Goal: Task Accomplishment & Management: Manage account settings

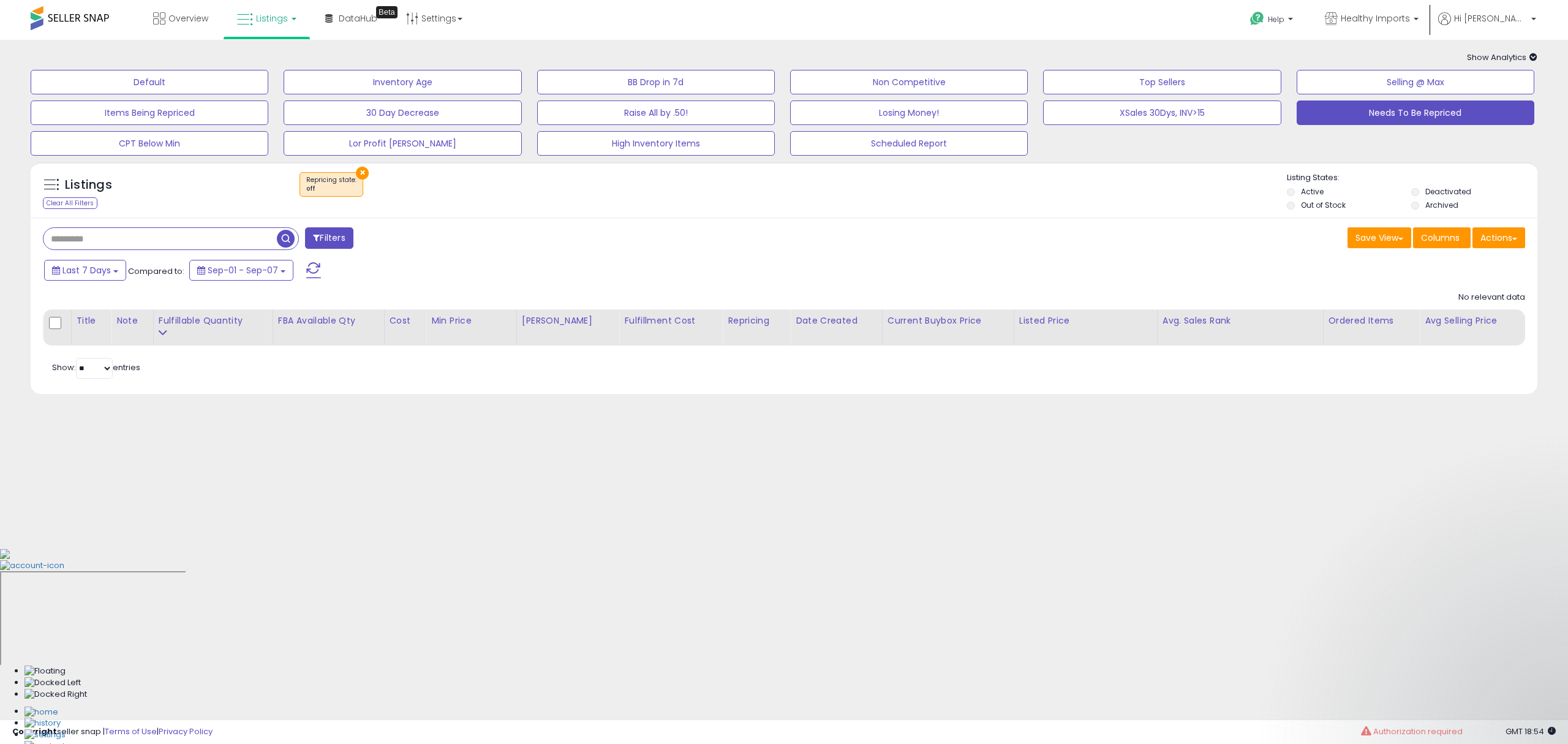
select select "**"
click at [291, 237] on span "button" at bounding box center [286, 239] width 18 height 18
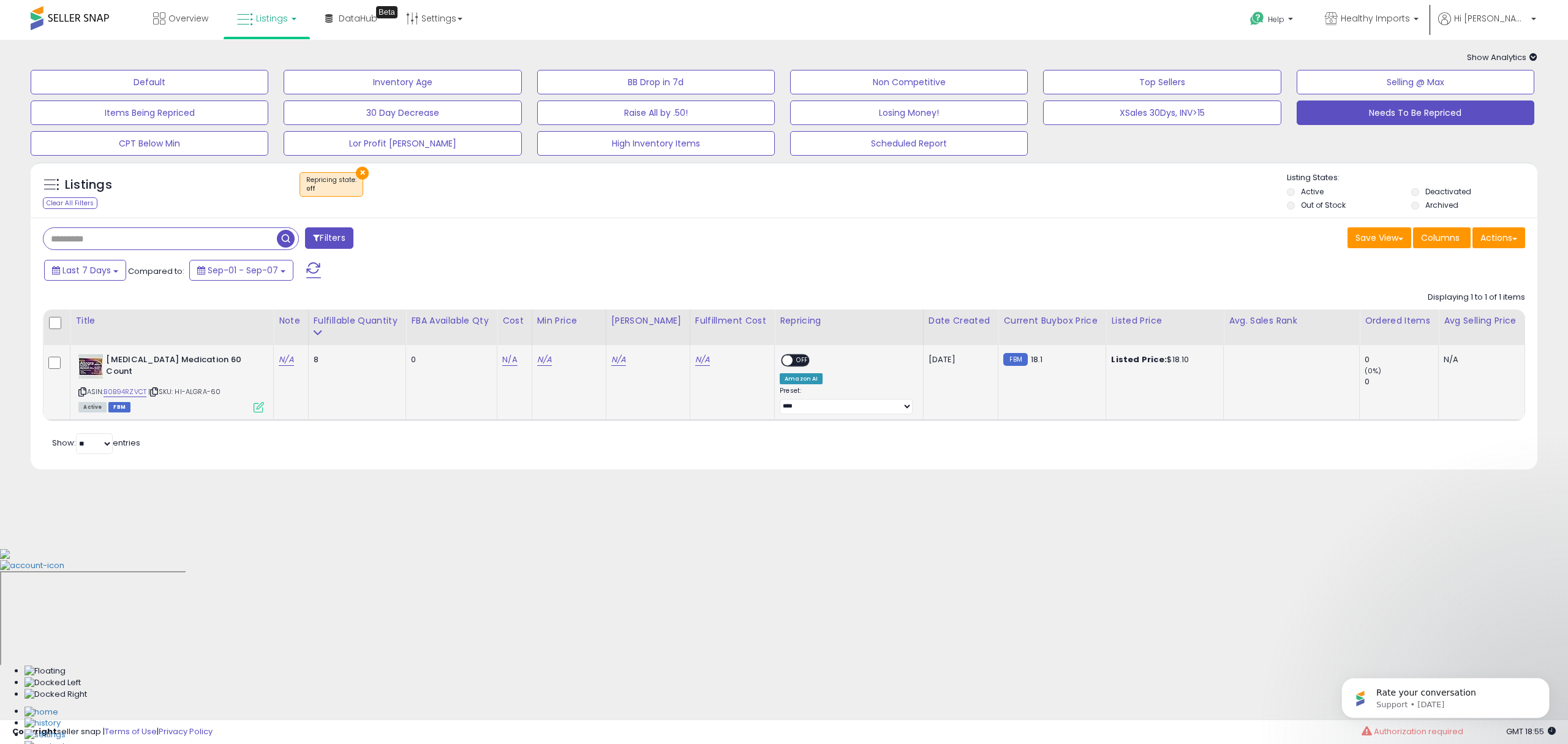
drag, startPoint x: 224, startPoint y: 396, endPoint x: 191, endPoint y: 395, distance: 33.0
click at [191, 395] on span "| SKU: HI-ALGRA-60" at bounding box center [184, 392] width 73 height 10
copy span "ALGRA-60"
click at [517, 365] on link "N/A" at bounding box center [510, 359] width 15 height 12
type input "*****"
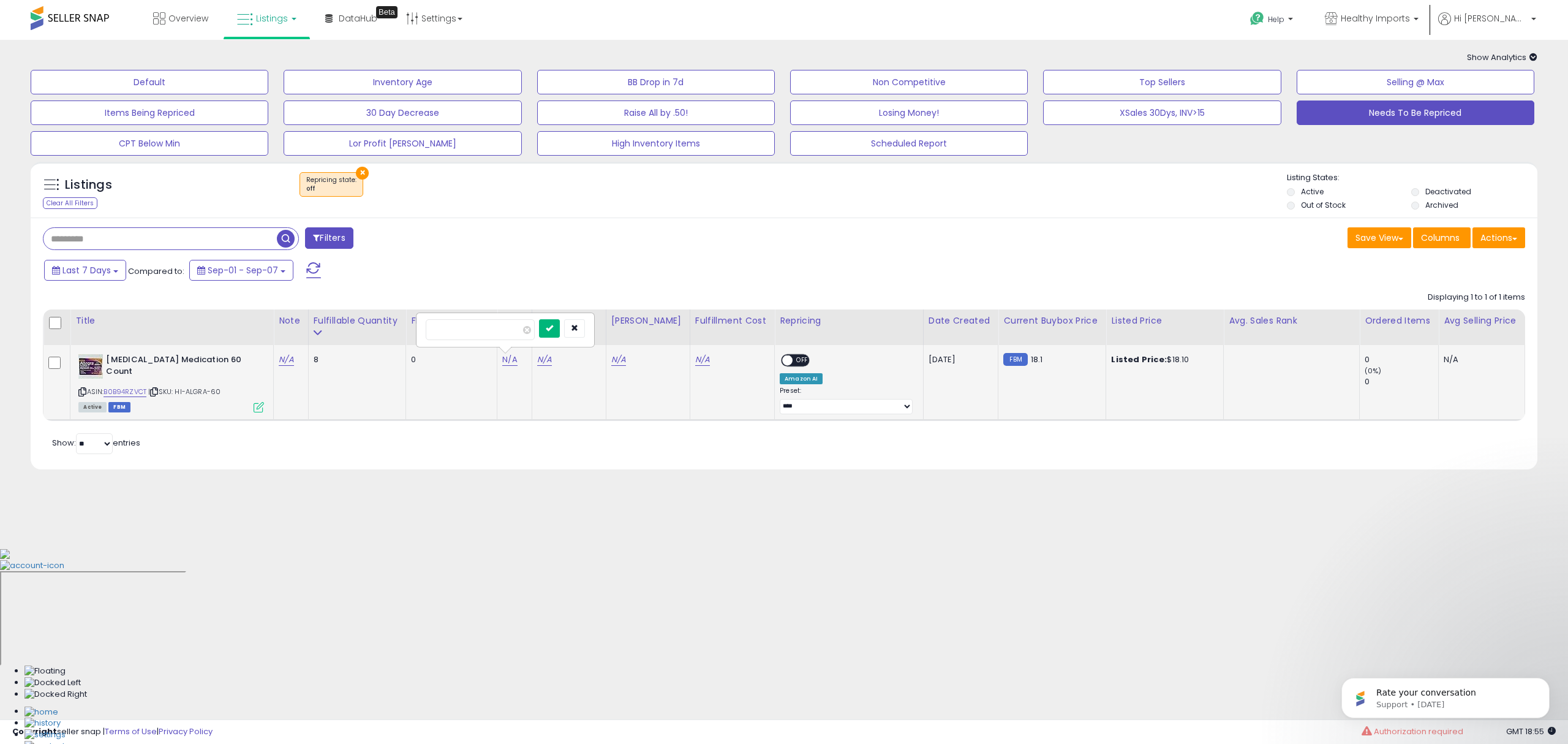
click at [560, 336] on button "submit" at bounding box center [550, 328] width 21 height 19
click at [547, 363] on link "N/A" at bounding box center [545, 359] width 15 height 12
type input "**"
click at [594, 329] on button "submit" at bounding box center [584, 328] width 21 height 19
click at [623, 358] on link "N/A" at bounding box center [618, 359] width 15 height 12
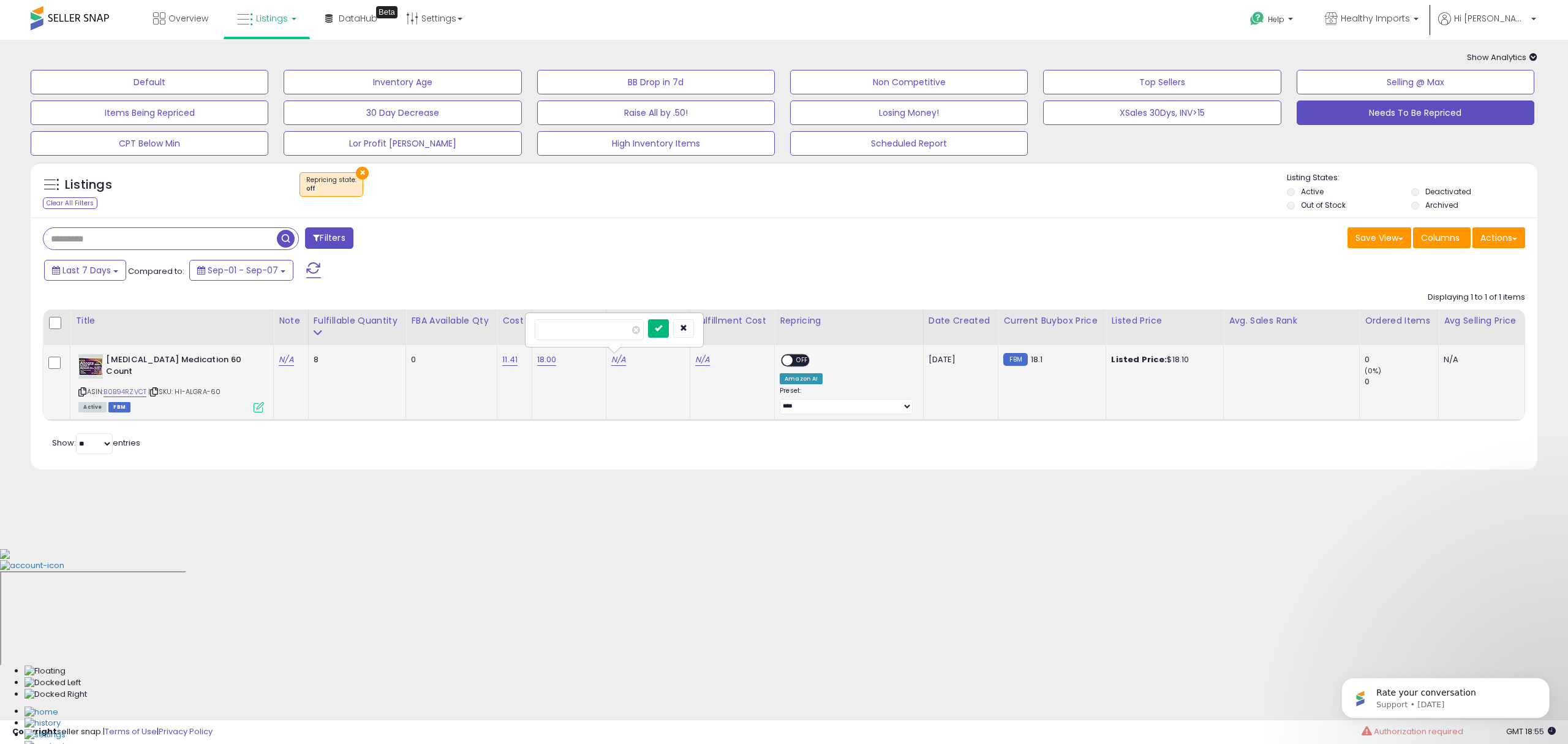
type input "**"
click at [668, 334] on button "submit" at bounding box center [659, 328] width 21 height 19
click at [700, 365] on link "N/A" at bounding box center [702, 359] width 15 height 12
type input "****"
click at [744, 325] on button "submit" at bounding box center [733, 328] width 21 height 19
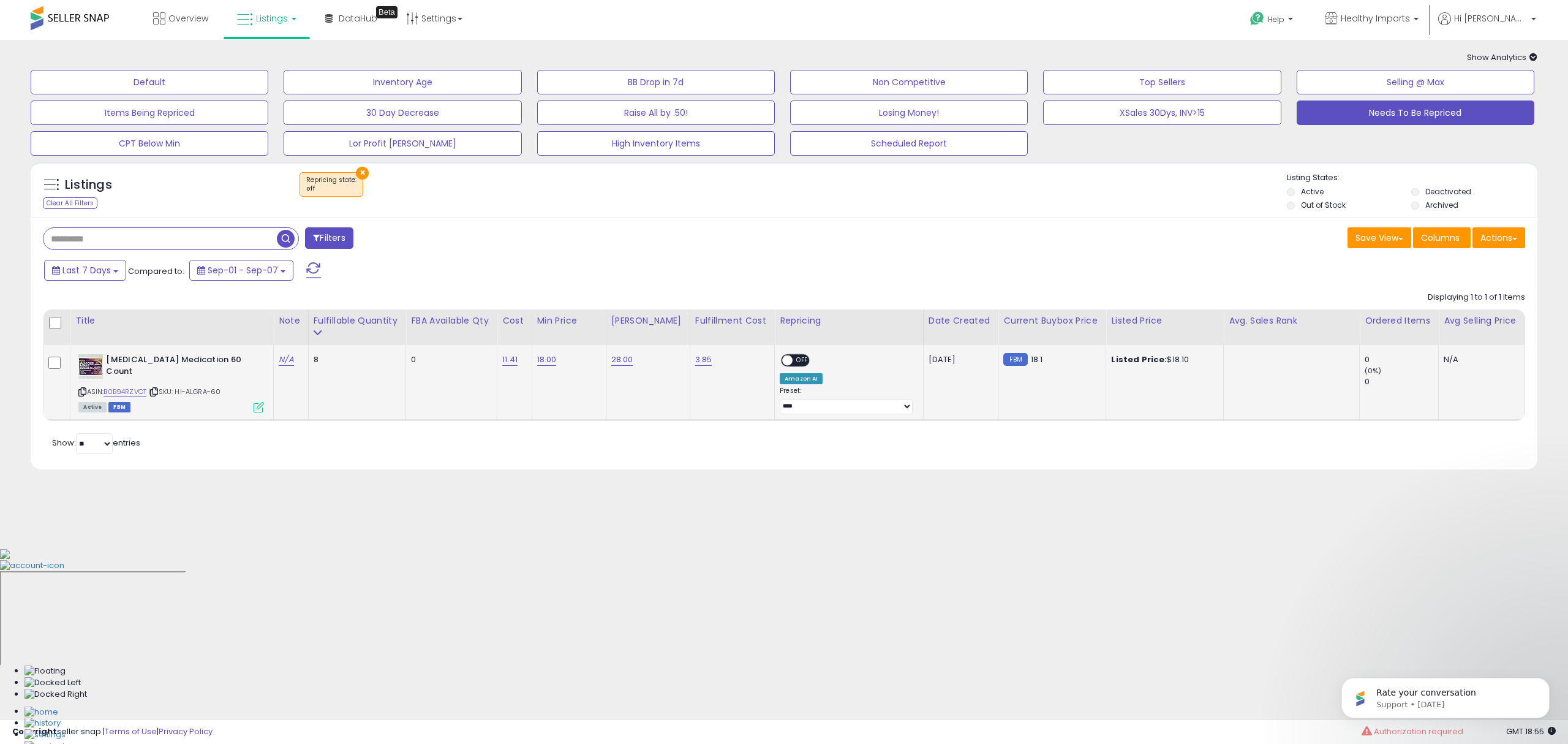
click at [800, 361] on span "OFF" at bounding box center [803, 361] width 20 height 11
click at [831, 403] on select "**********" at bounding box center [846, 406] width 133 height 16
select select "**********"
click at [780, 401] on select "**********" at bounding box center [846, 406] width 133 height 16
click at [281, 240] on span "button" at bounding box center [286, 239] width 18 height 18
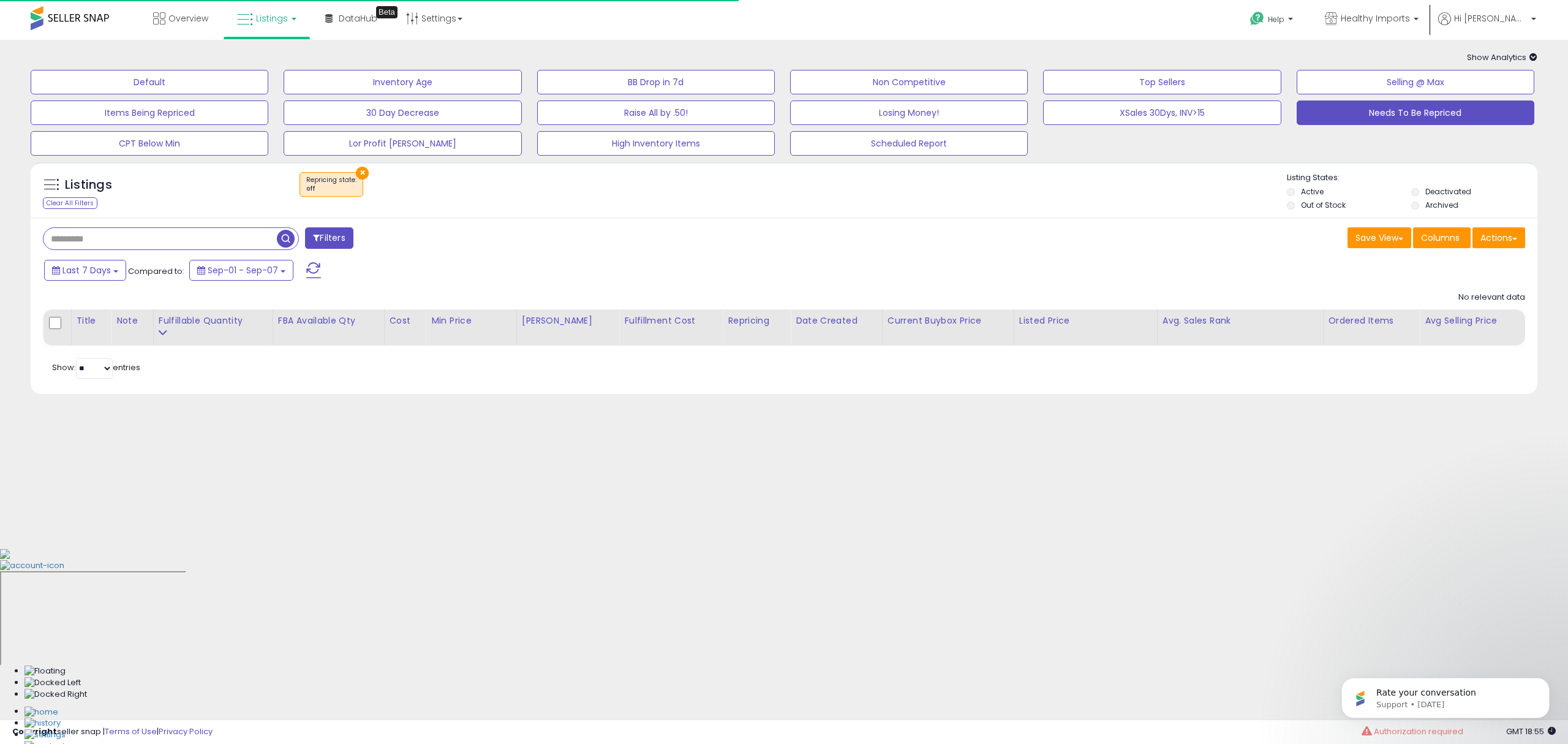
click at [361, 173] on button "×" at bounding box center [362, 173] width 13 height 13
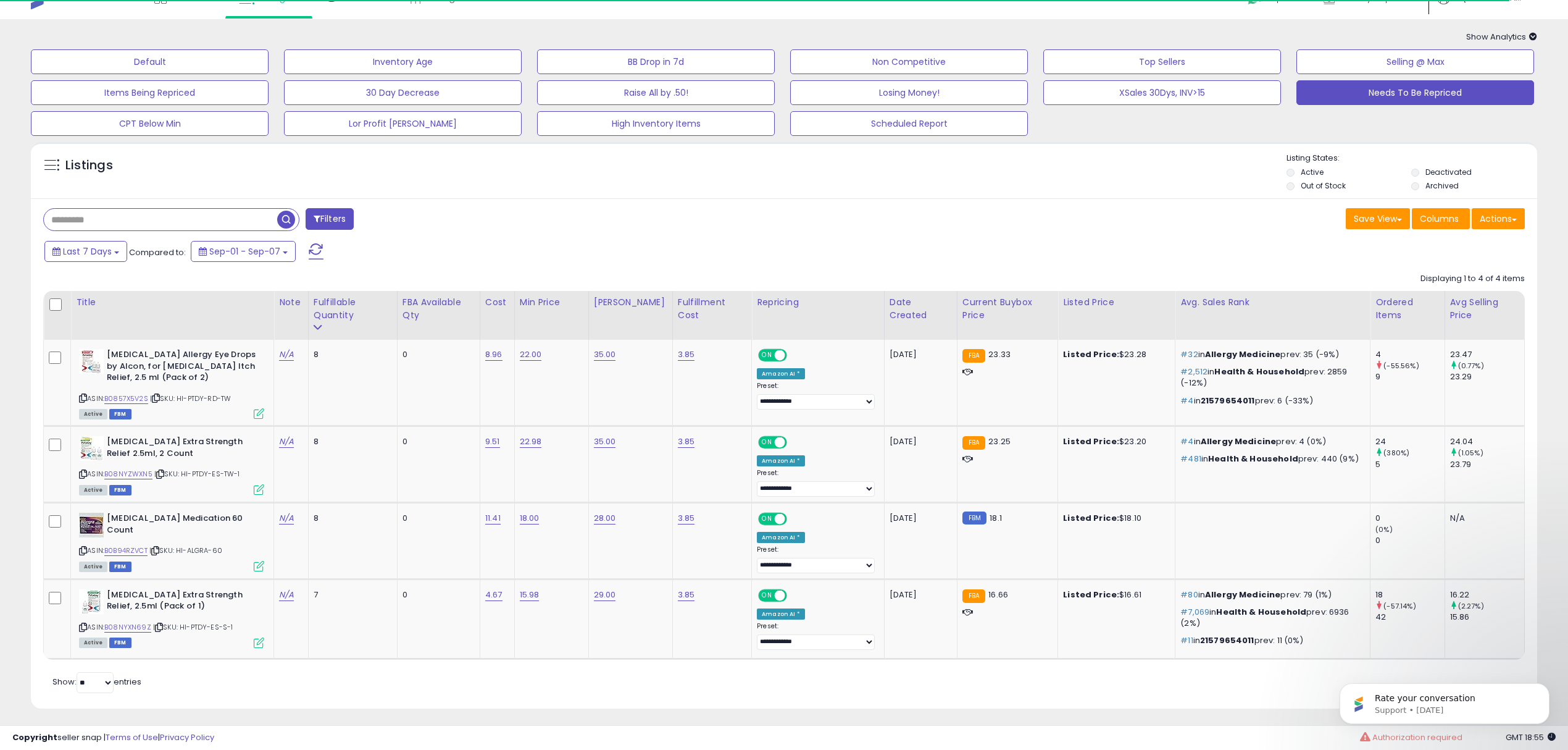
scroll to position [27, 0]
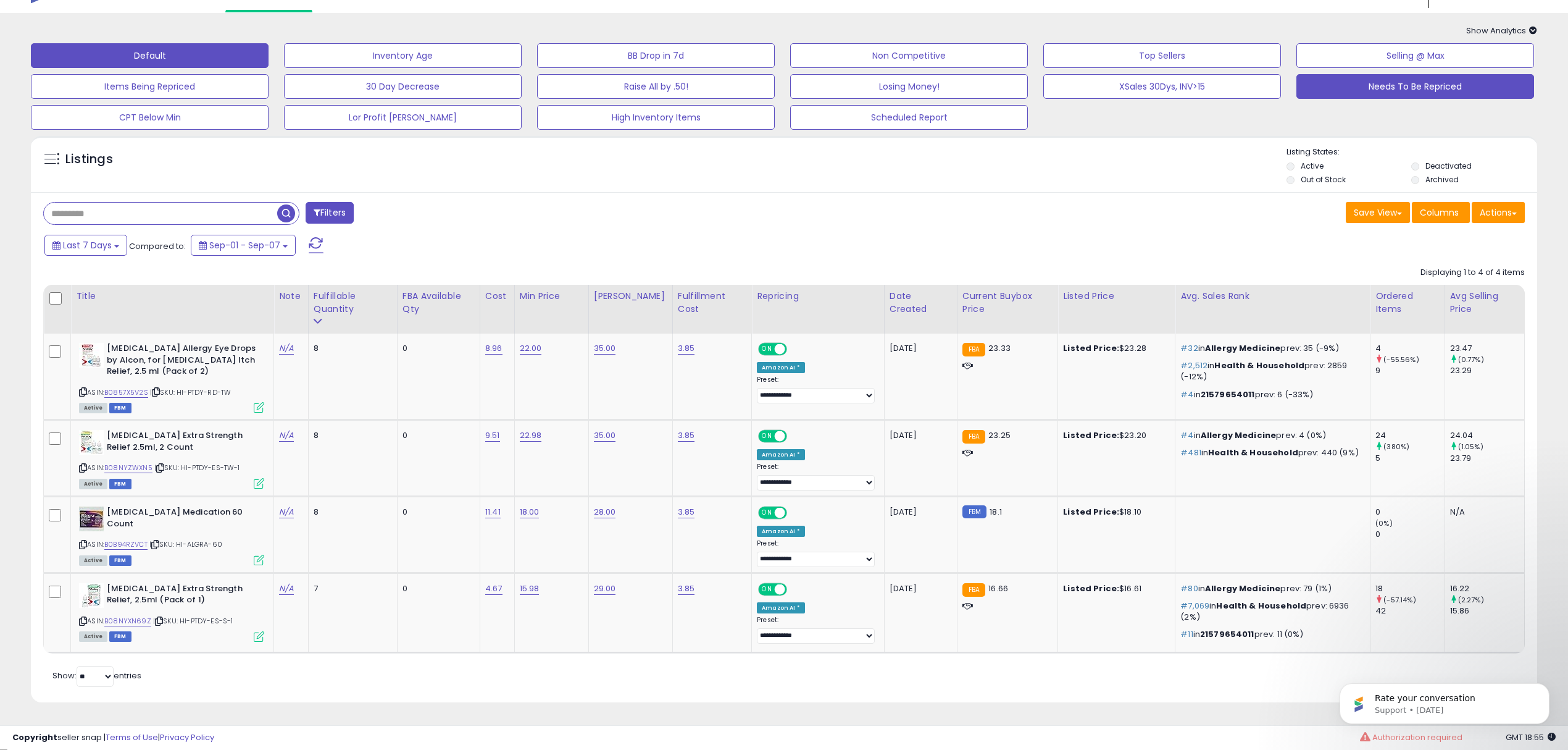
click at [186, 53] on button "Default" at bounding box center [150, 56] width 238 height 25
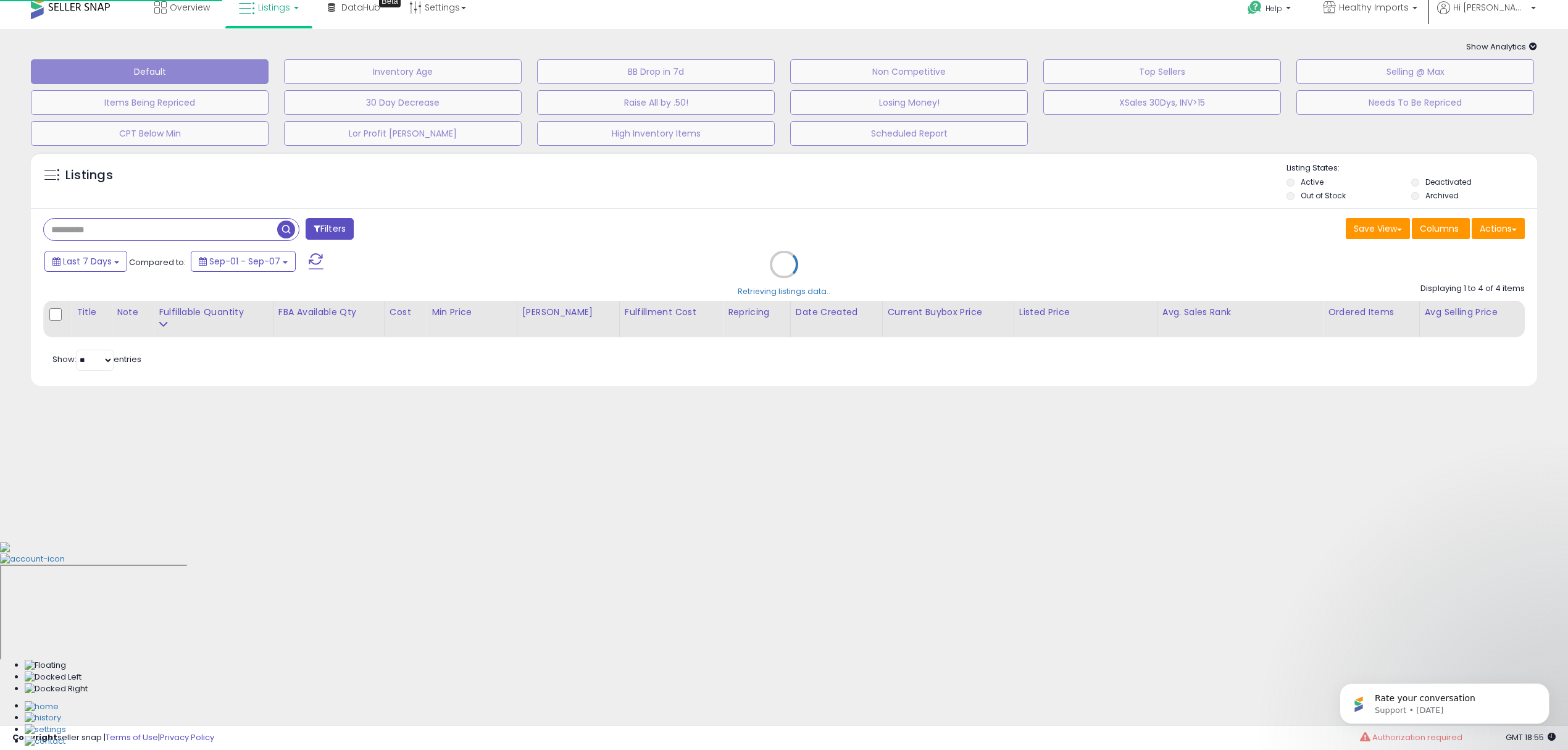
scroll to position [0, 0]
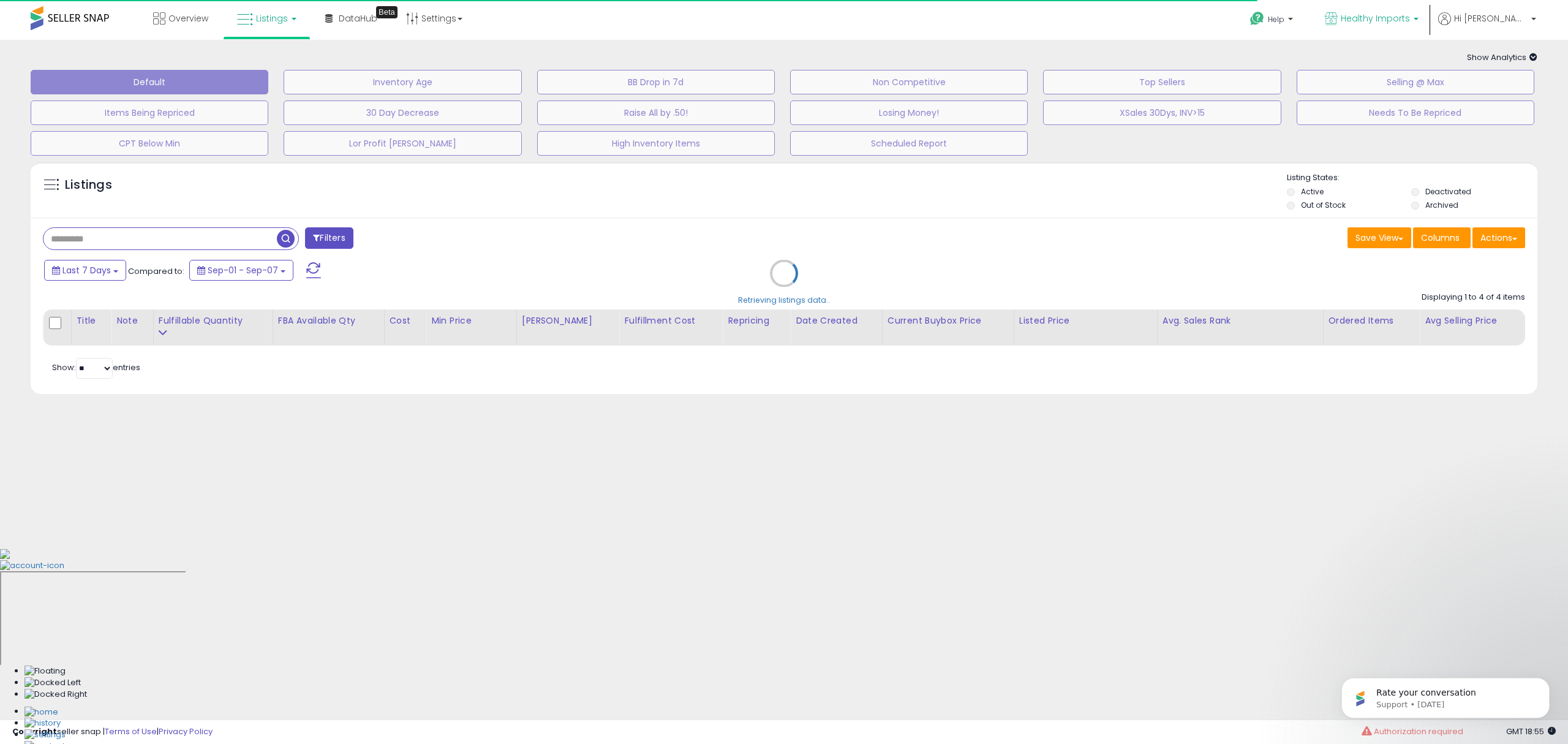
click at [1411, 20] on span "Healthy Imports" at bounding box center [1375, 18] width 69 height 12
click at [640, 183] on div "Retrieving listings data.." at bounding box center [784, 282] width 1526 height 254
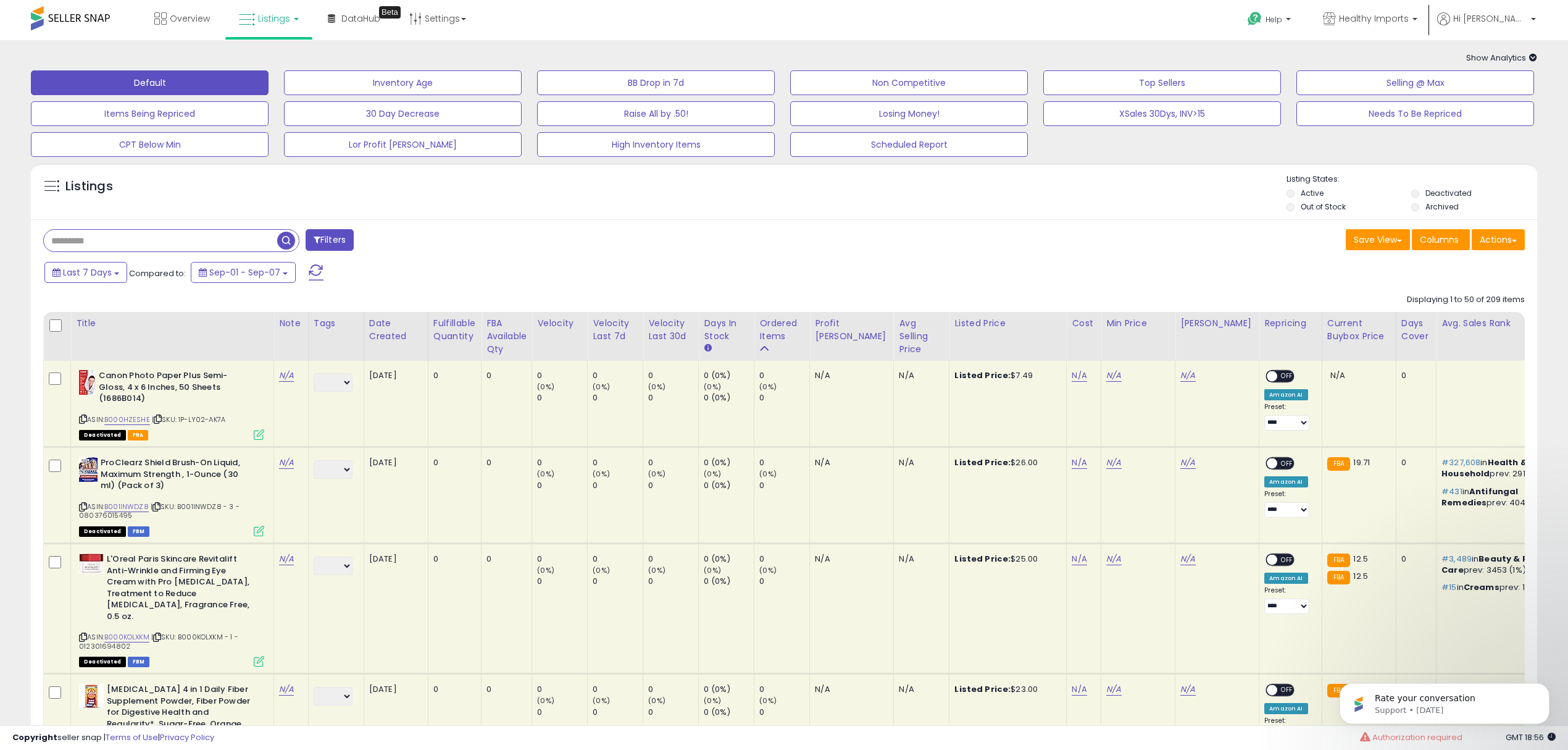
click at [1288, 203] on li "Out of Stock" at bounding box center [1348, 208] width 123 height 14
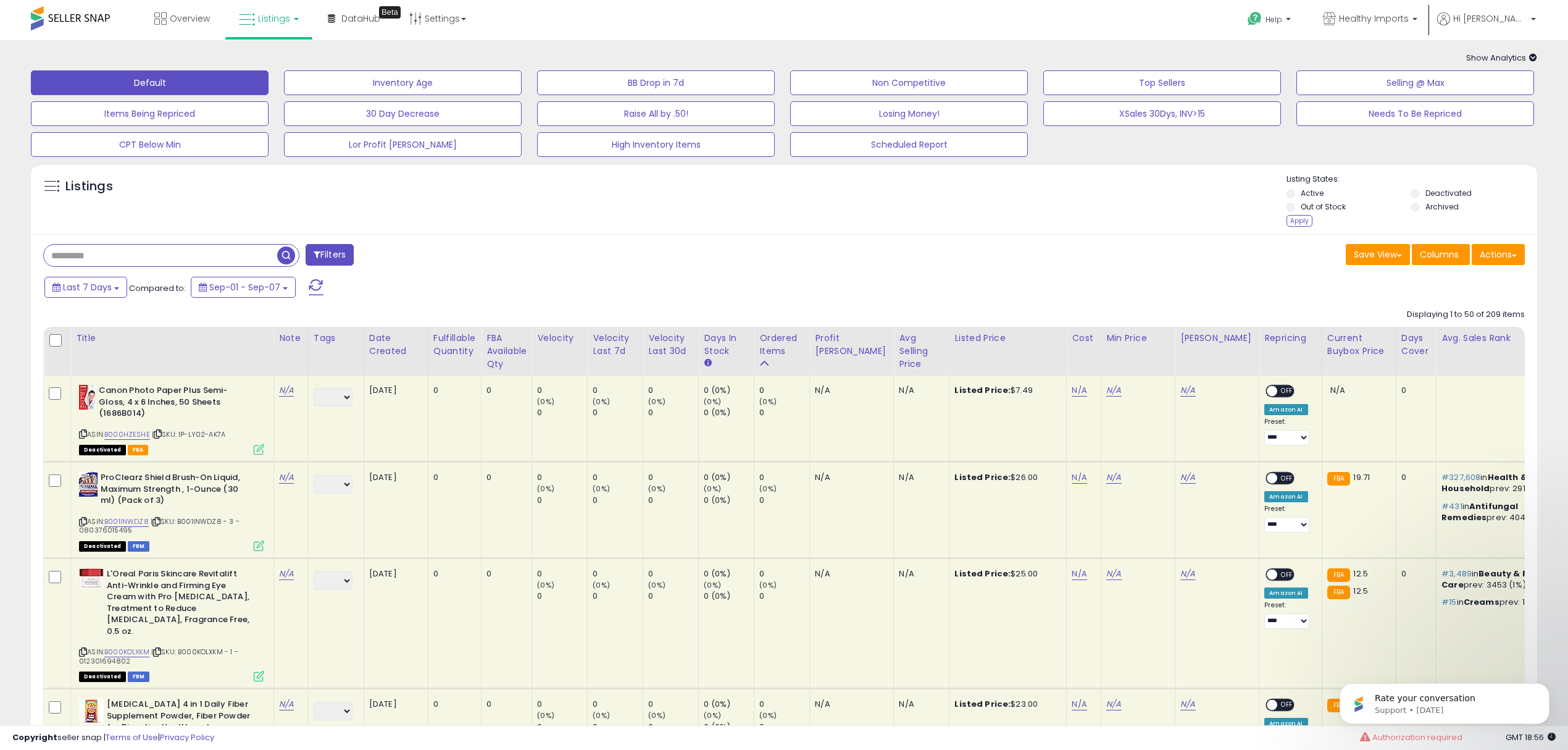
click at [1418, 203] on li "Archived" at bounding box center [1473, 208] width 123 height 14
click at [1304, 226] on div "Apply" at bounding box center [1300, 220] width 26 height 12
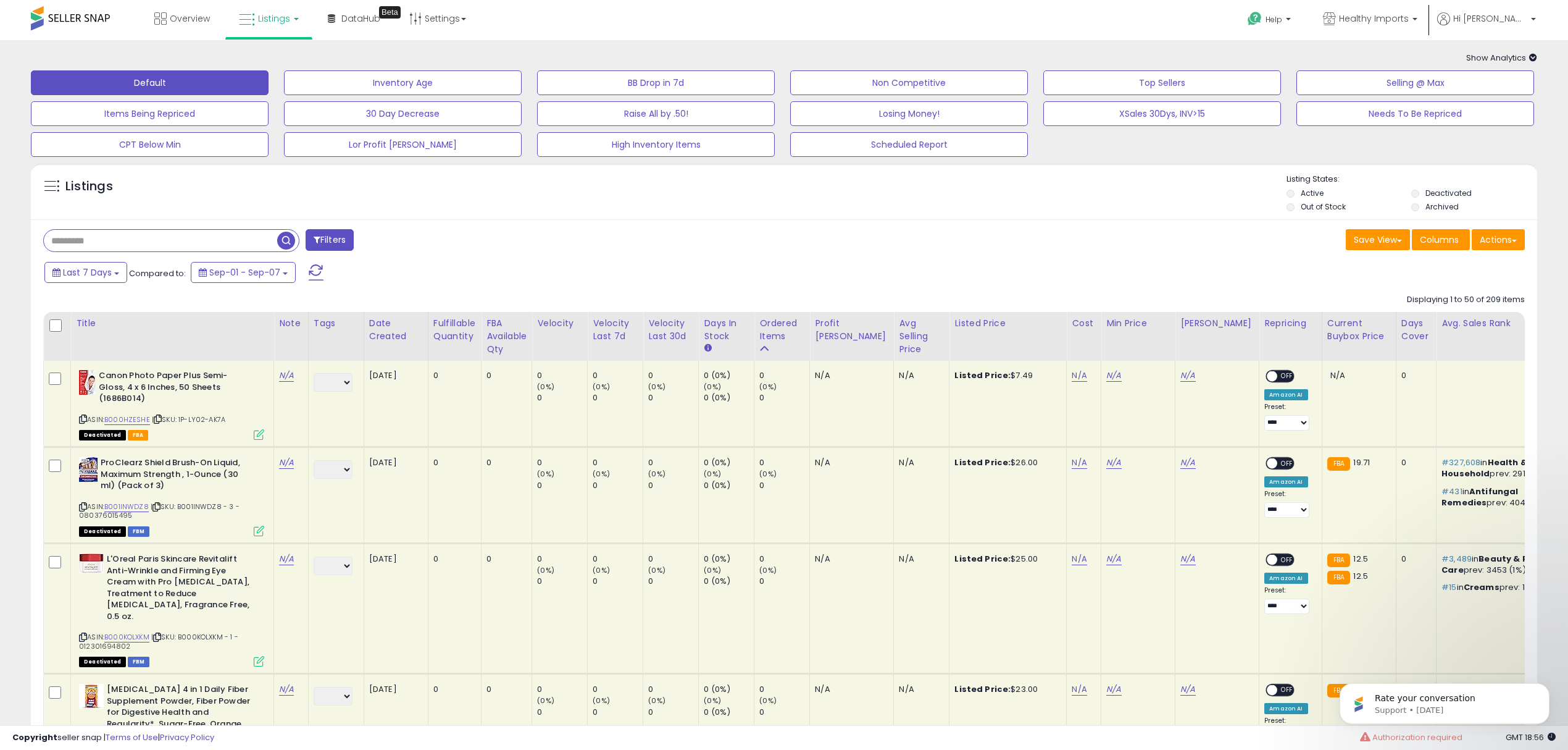
click at [282, 240] on span "button" at bounding box center [286, 241] width 18 height 18
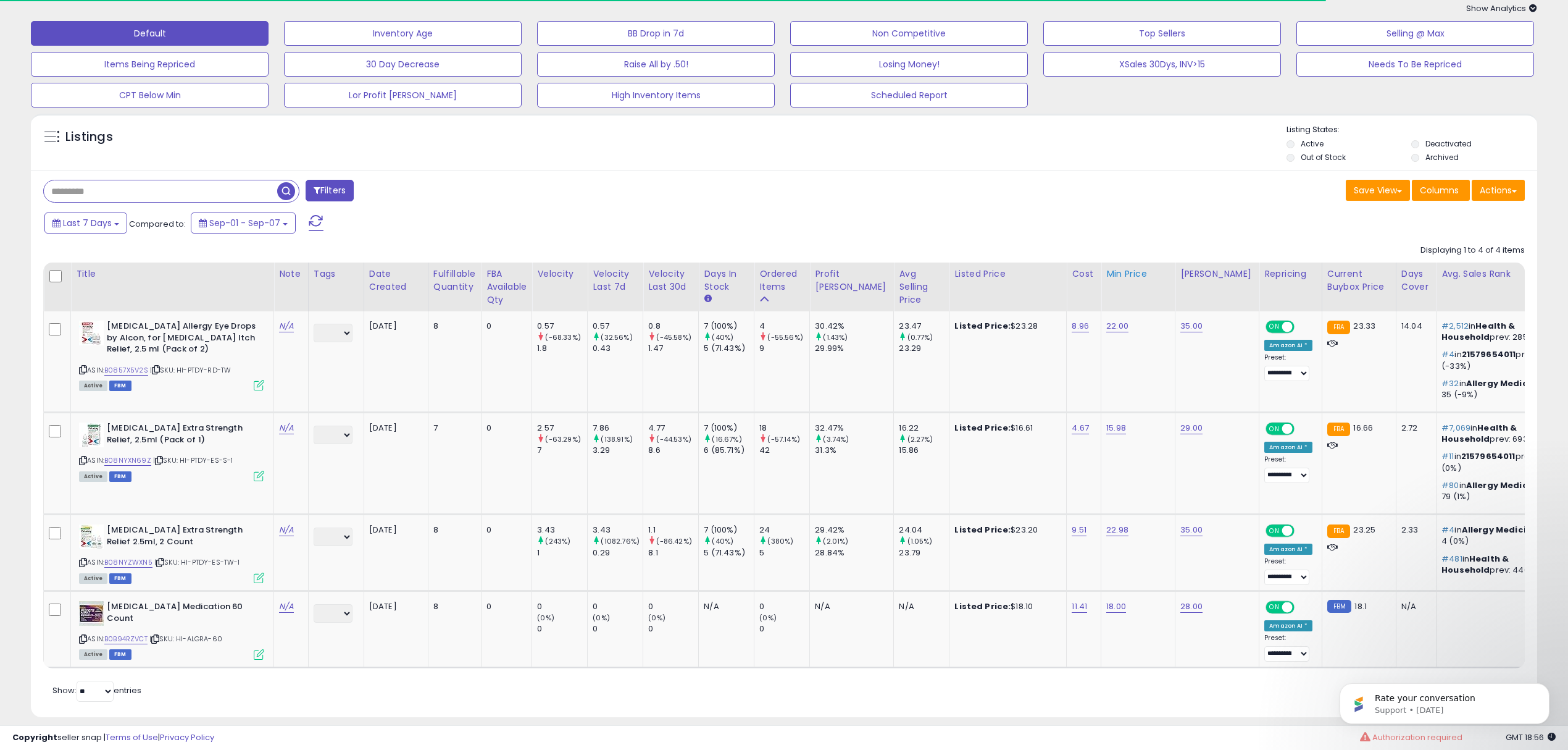
scroll to position [76, 0]
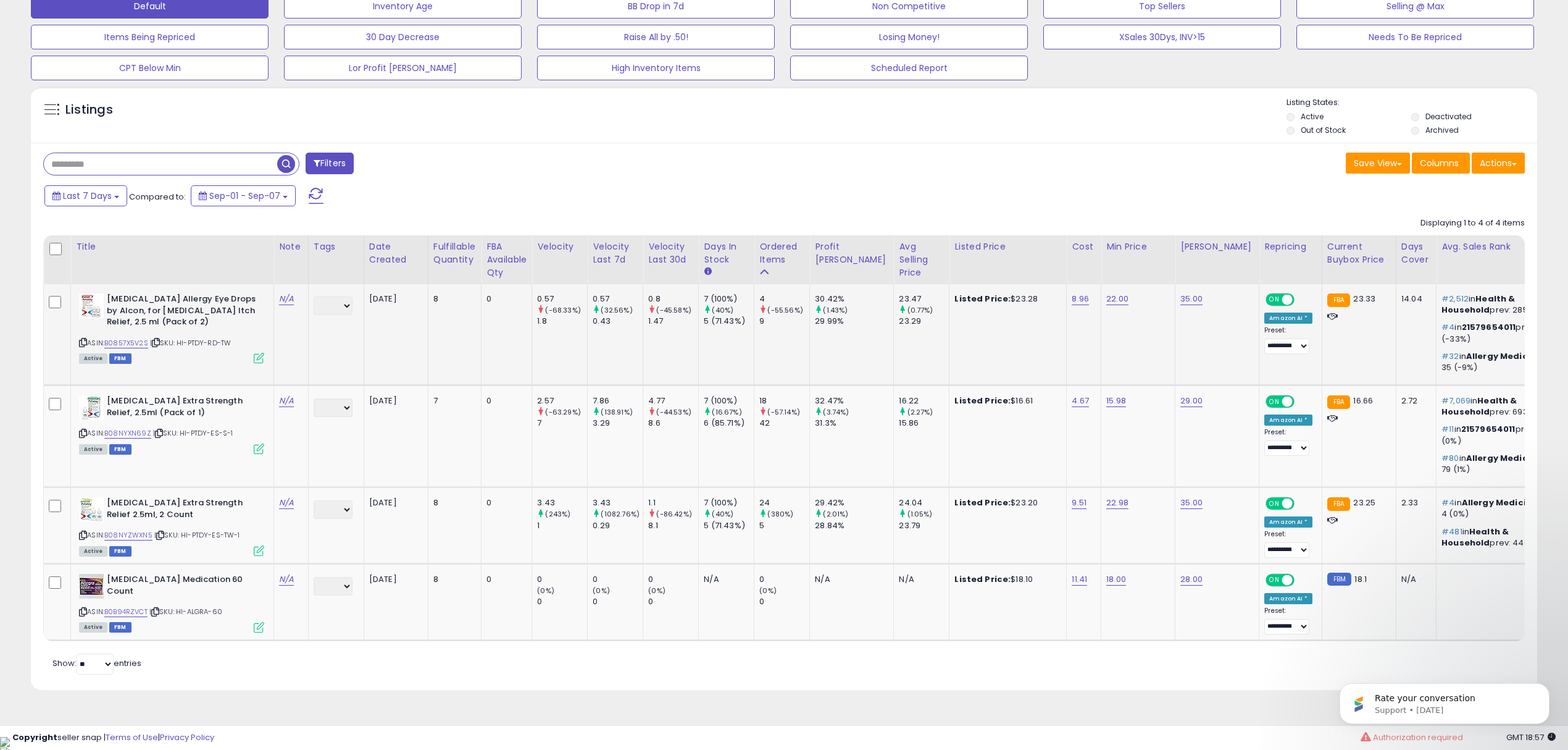
drag, startPoint x: 191, startPoint y: 344, endPoint x: 241, endPoint y: 341, distance: 50.1
click at [241, 341] on div "ASIN: B0857X5V2S | SKU: HI-PTDY-RD-TW Active FBM" at bounding box center [171, 327] width 185 height 68
click at [183, 433] on span "| SKU: HI-PTDY-ES-S-1" at bounding box center [193, 433] width 81 height 10
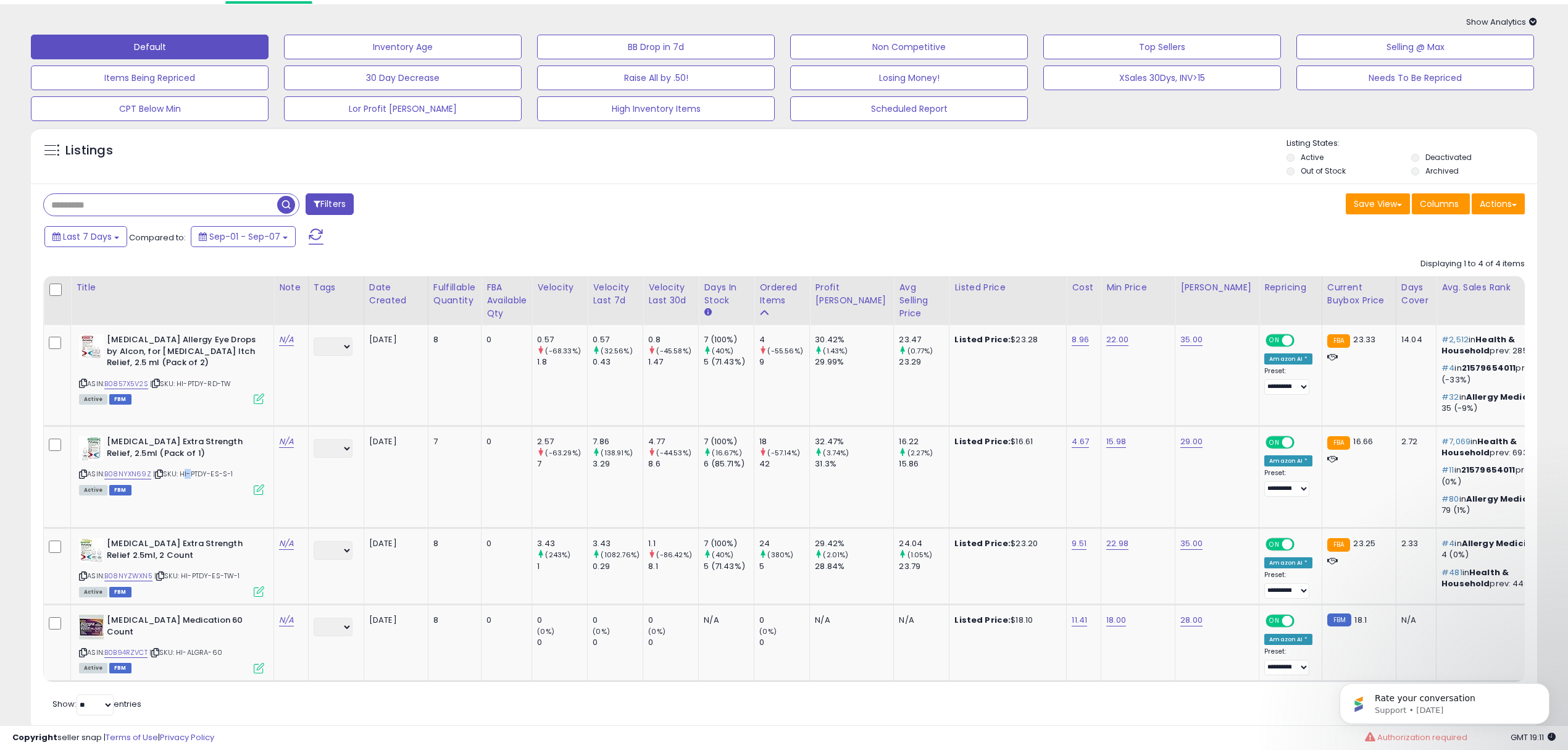
scroll to position [0, 0]
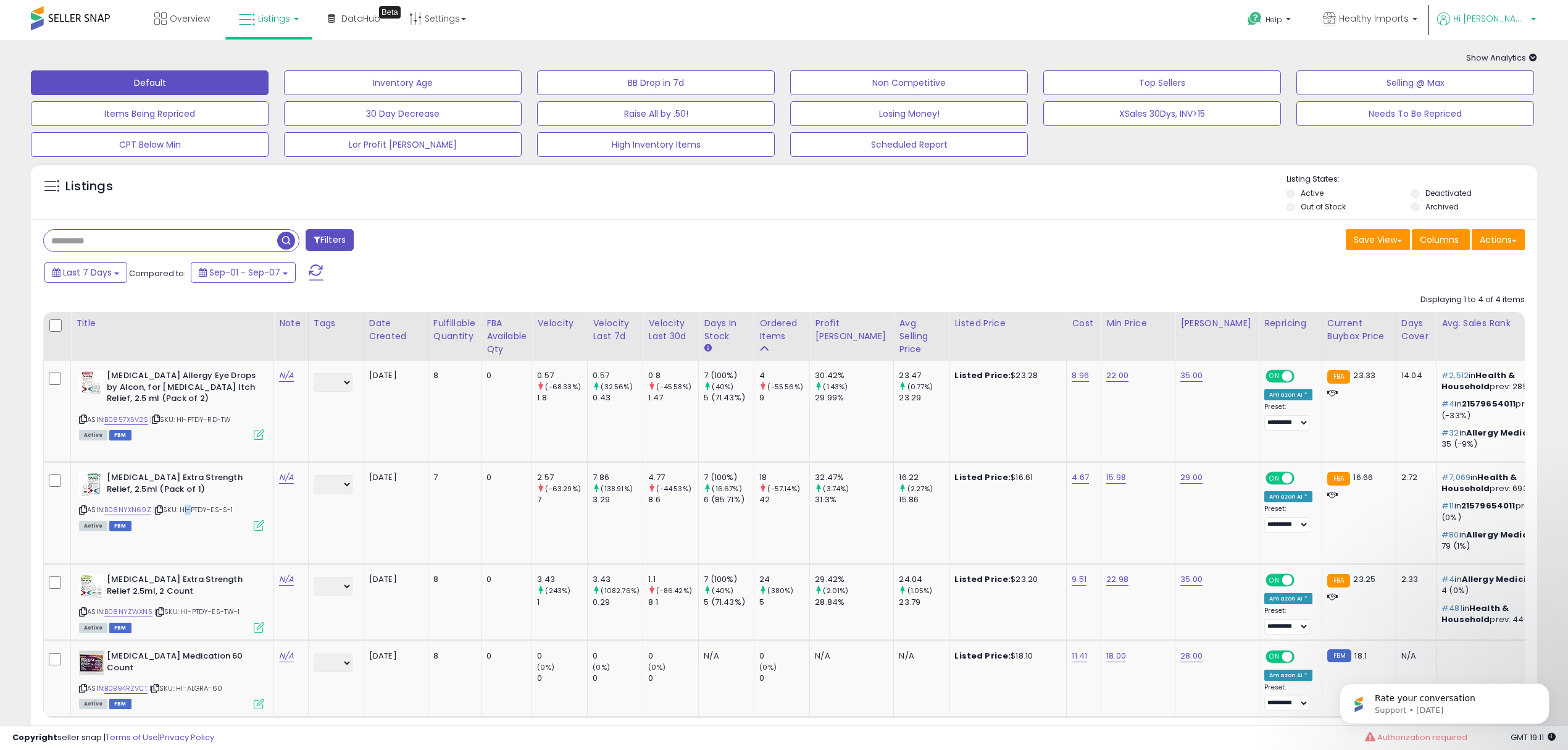
click at [1517, 16] on span "Hi [PERSON_NAME]" at bounding box center [1491, 18] width 74 height 12
click at [456, 21] on link "Settings" at bounding box center [438, 18] width 76 height 37
click at [641, 256] on div "Filters Save View Save As New View Update Current View Columns" at bounding box center [784, 493] width 1506 height 547
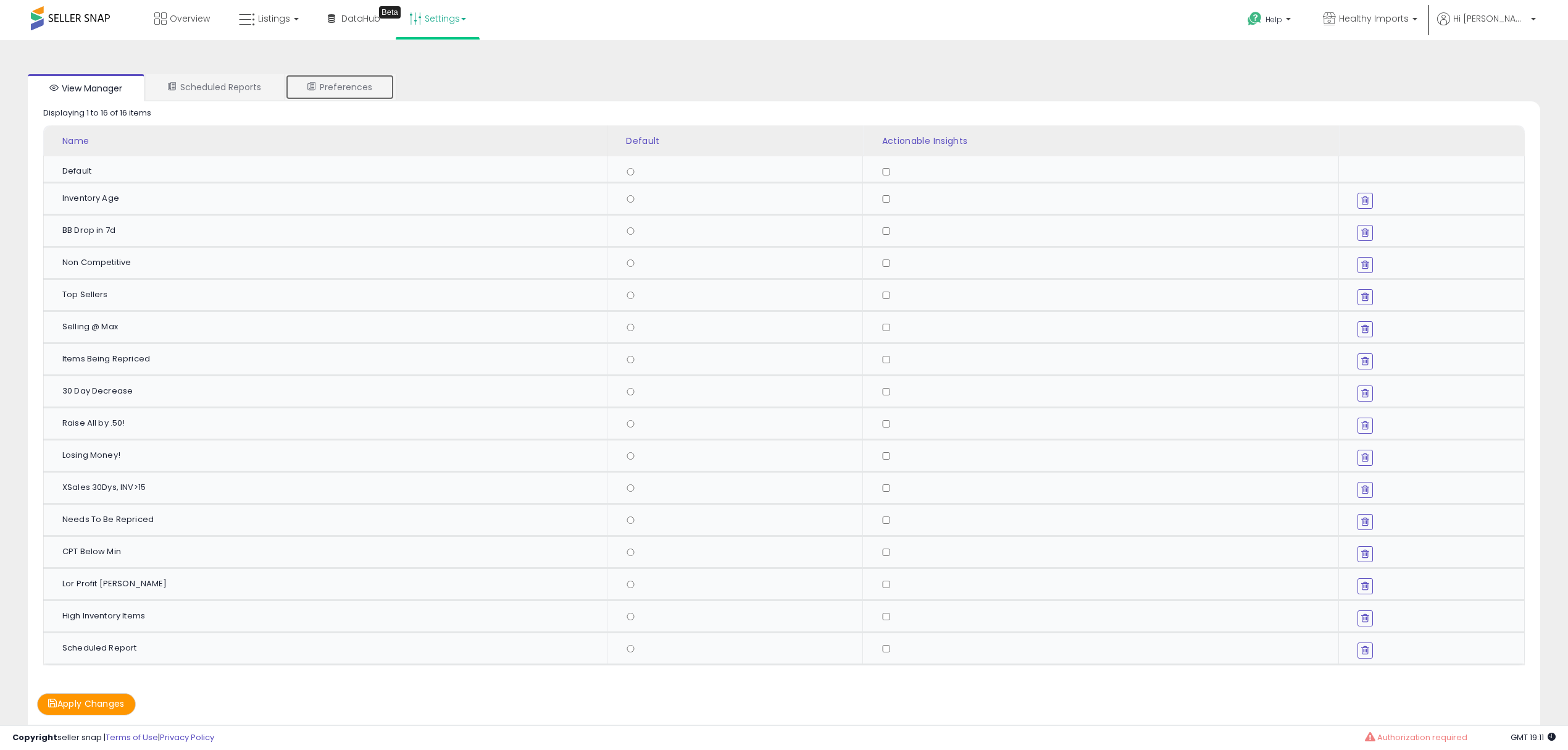
click at [336, 77] on link "Preferences" at bounding box center [340, 87] width 109 height 26
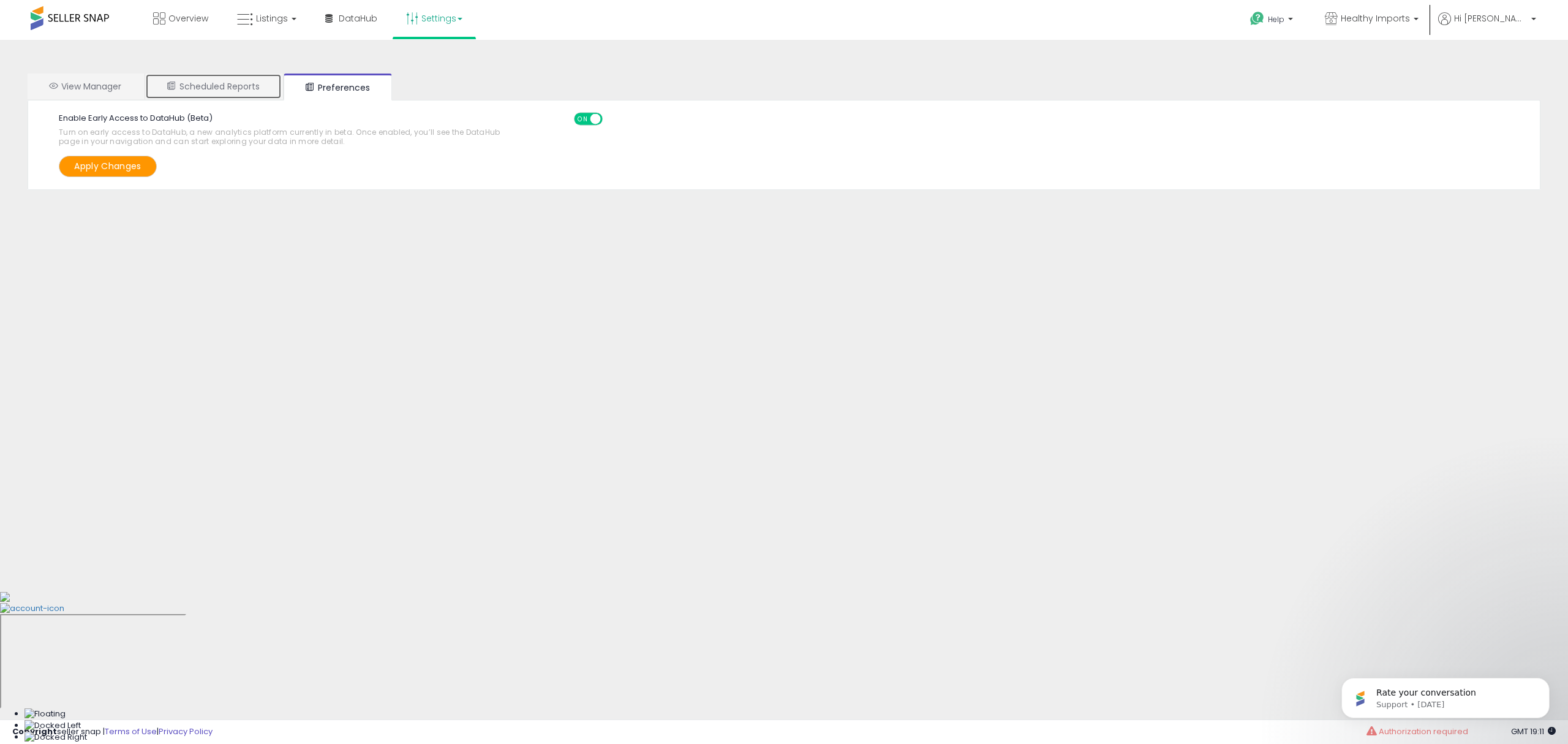
click at [234, 91] on link "Scheduled Reports" at bounding box center [213, 86] width 136 height 26
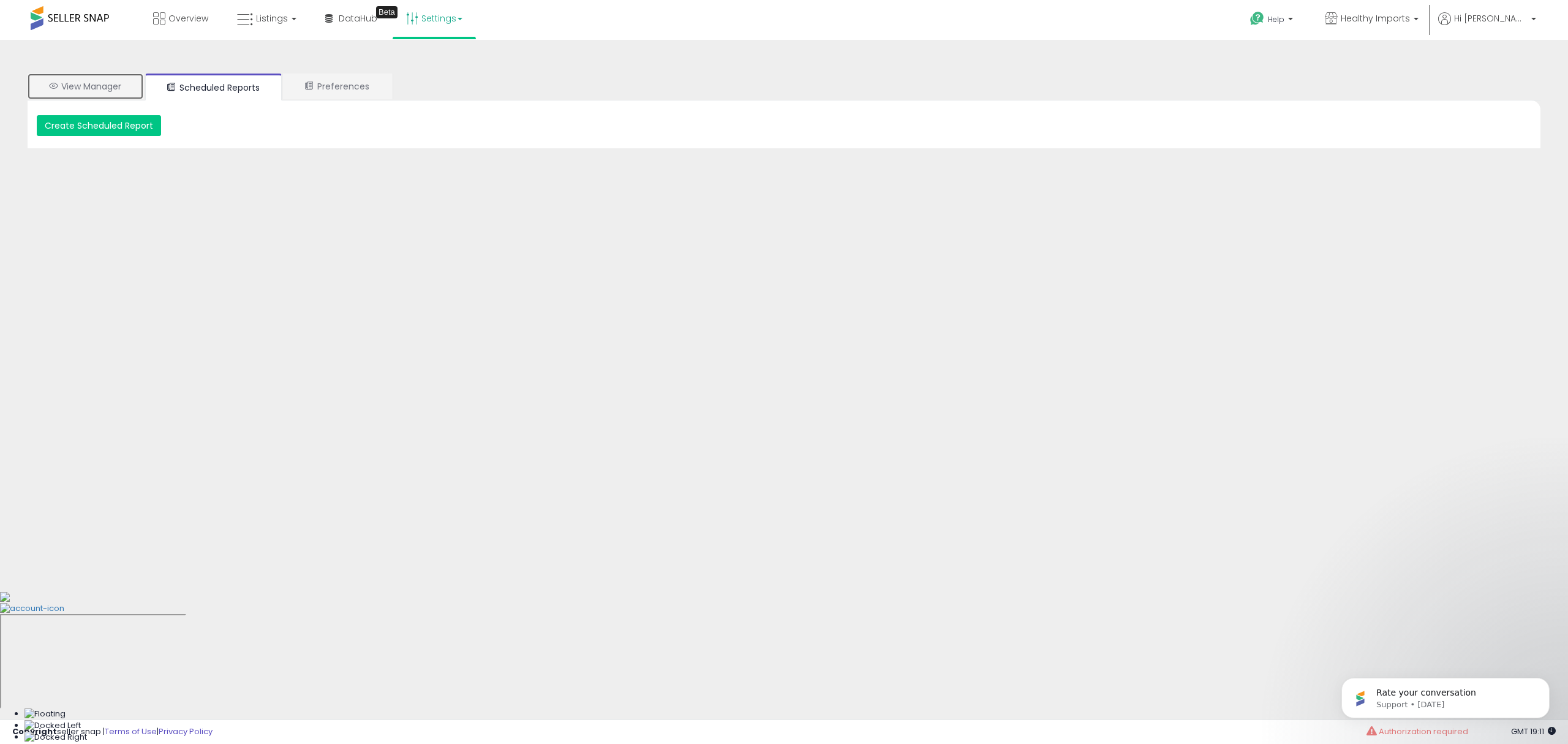
click at [81, 88] on link "View Manager" at bounding box center [86, 86] width 116 height 26
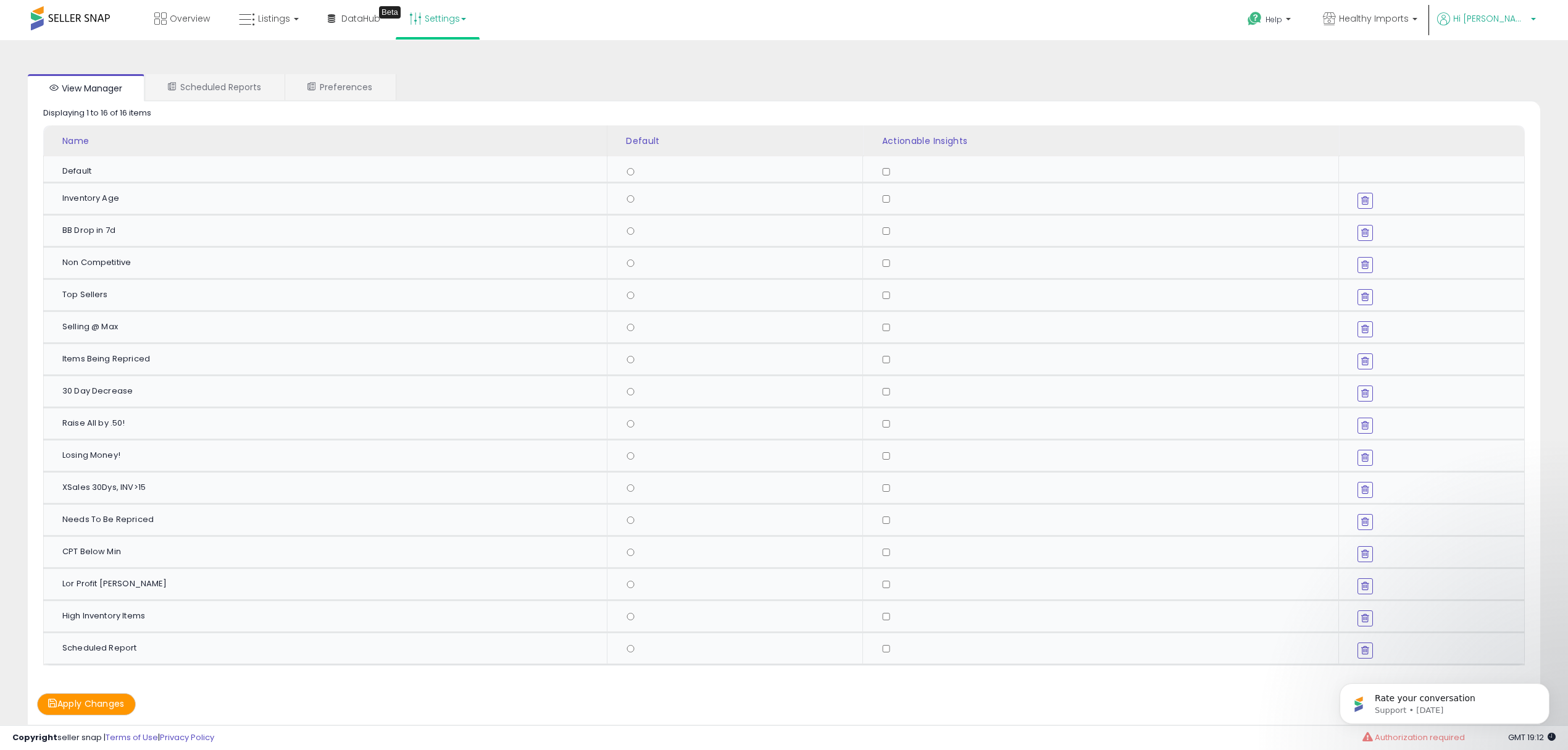
click at [1506, 23] on span "Hi [PERSON_NAME]" at bounding box center [1491, 18] width 74 height 12
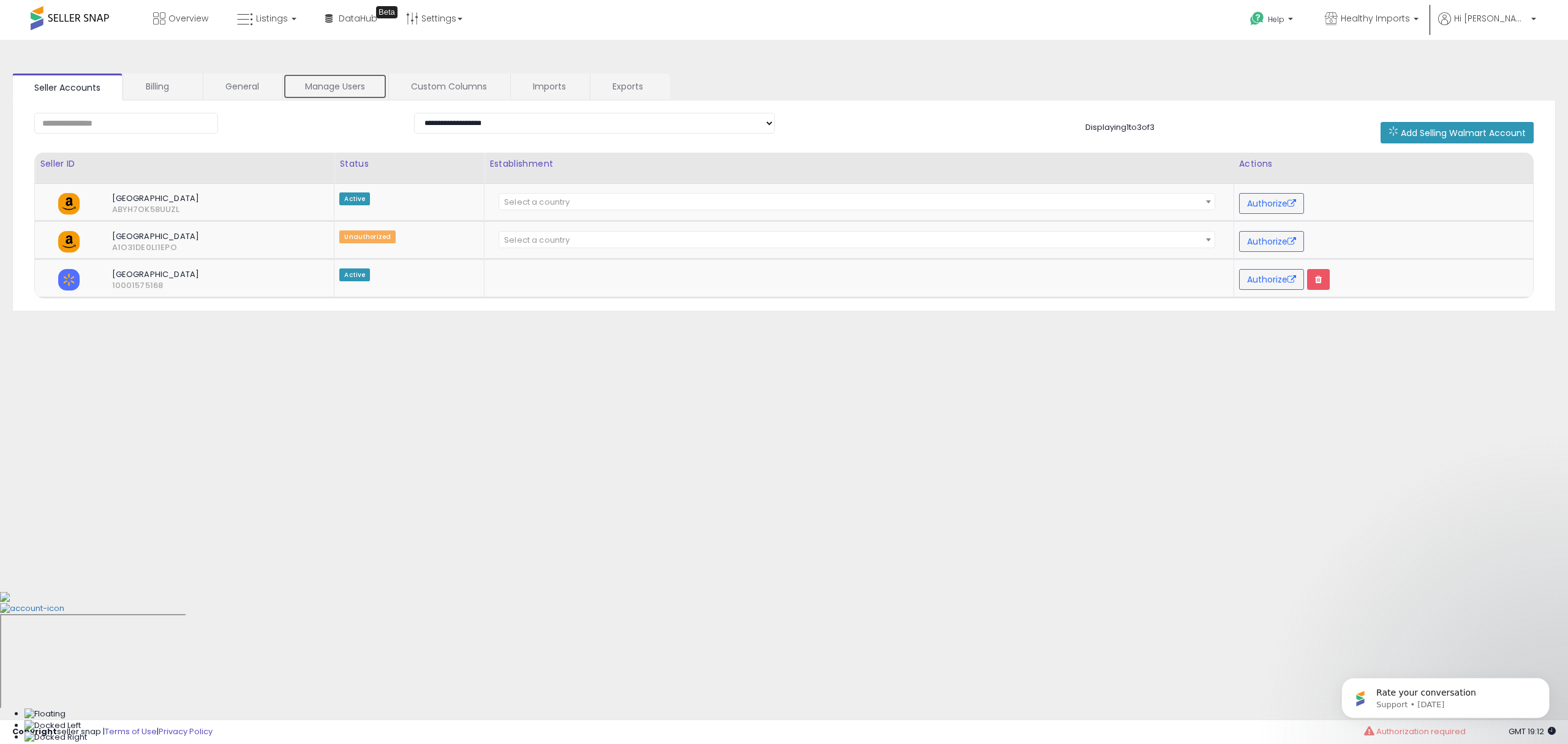
click at [341, 91] on link "Manage Users" at bounding box center [335, 86] width 104 height 26
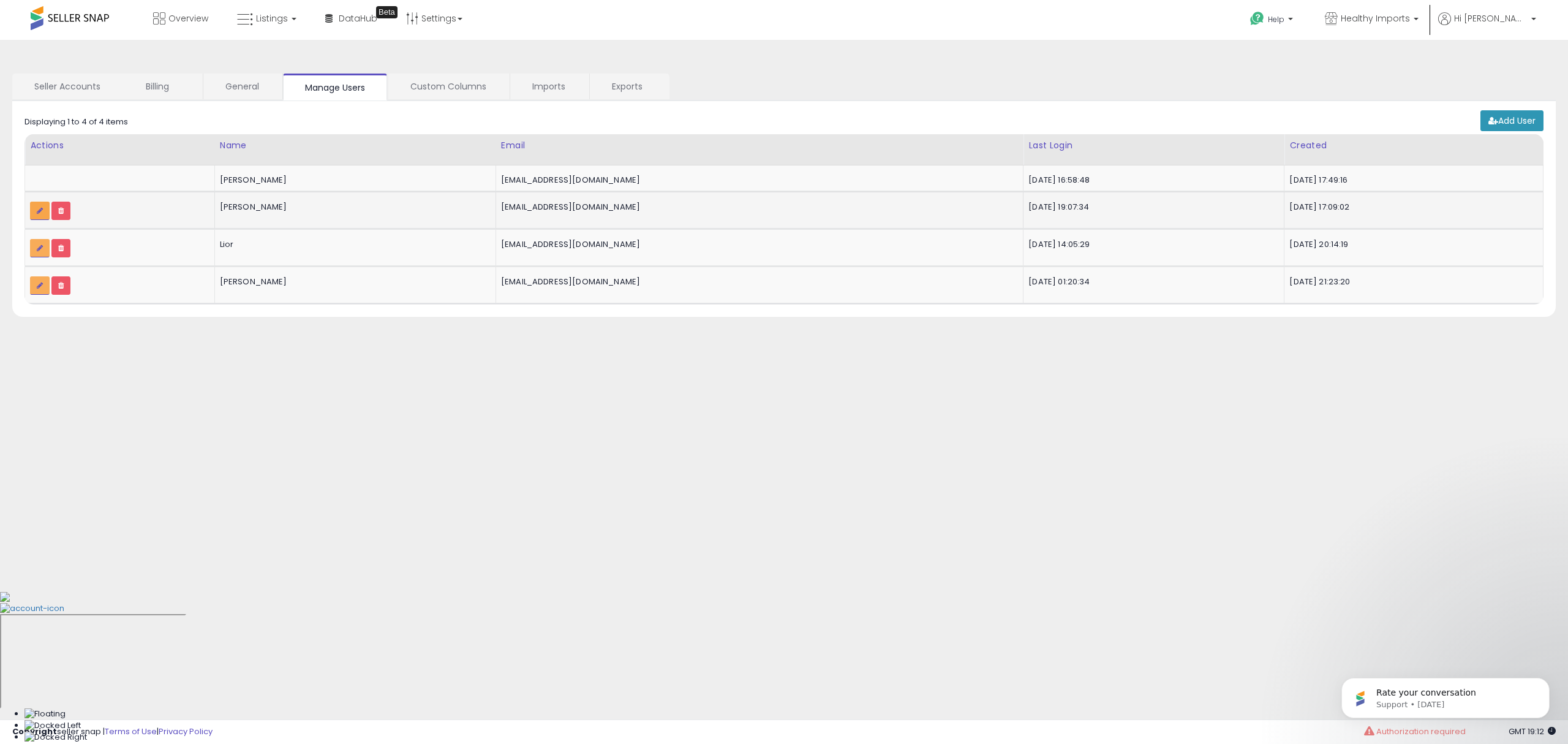
click at [43, 212] on icon at bounding box center [40, 210] width 7 height 7
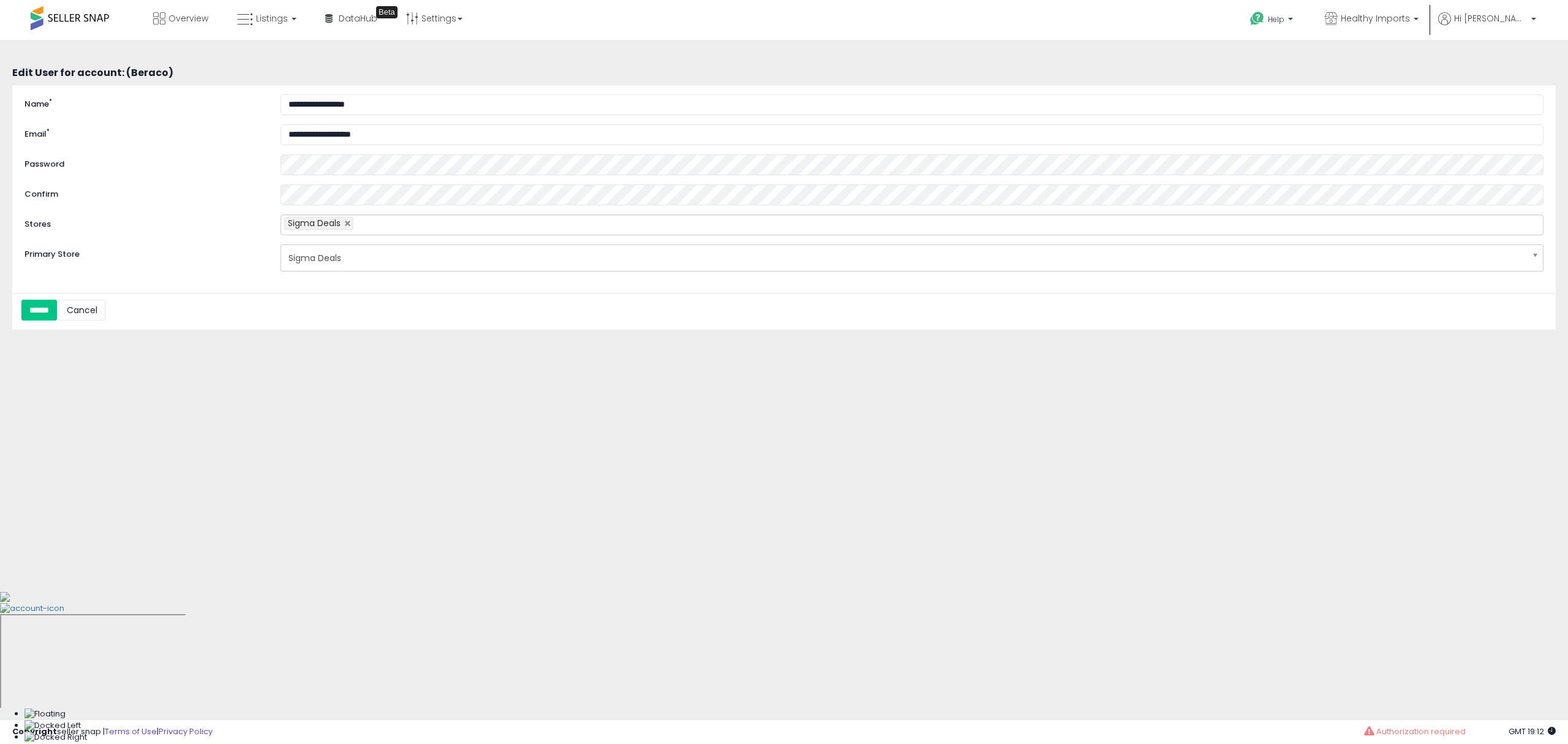
click at [439, 223] on ul "Sigma Deals" at bounding box center [912, 225] width 1263 height 21
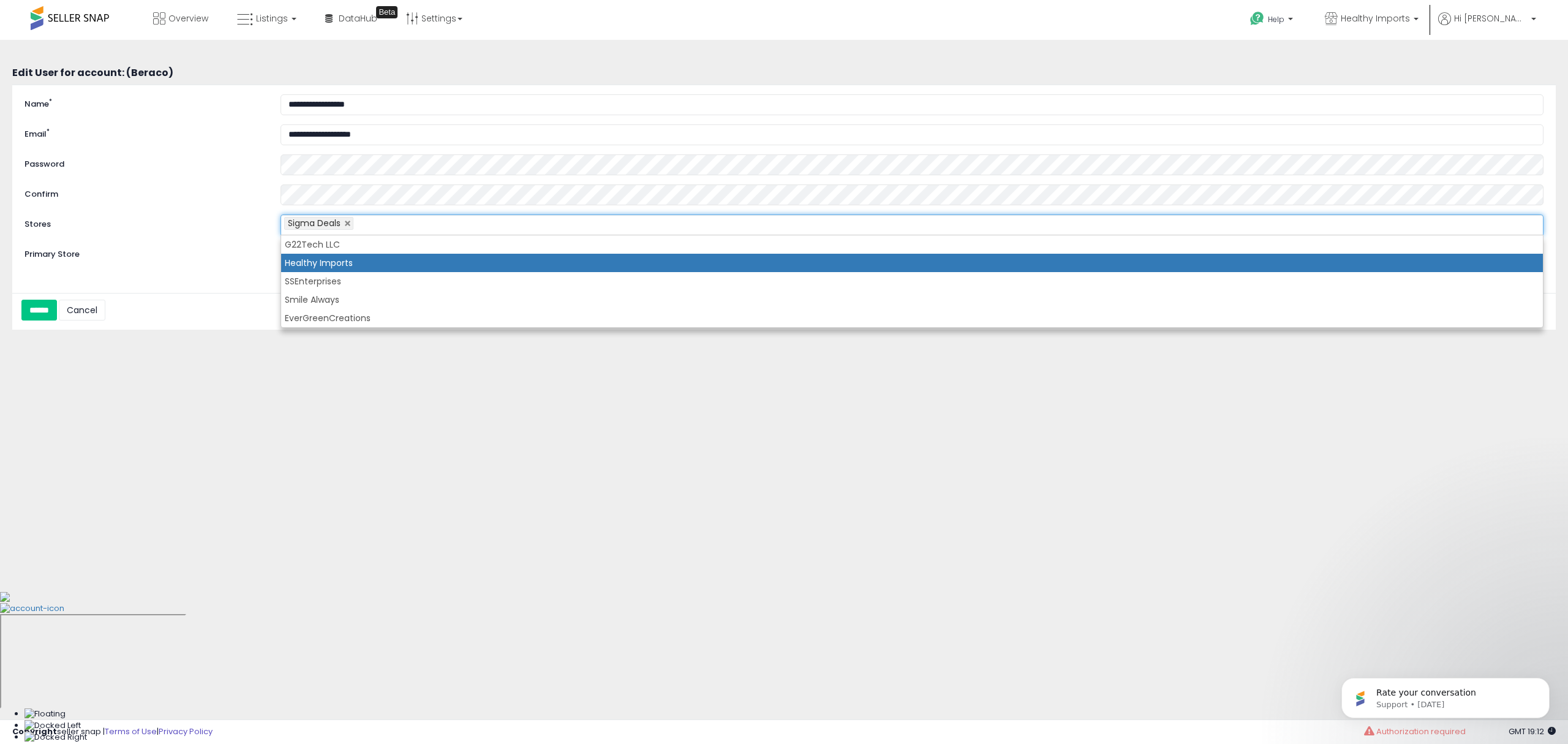
click at [424, 261] on li "Healthy Imports" at bounding box center [912, 263] width 1262 height 19
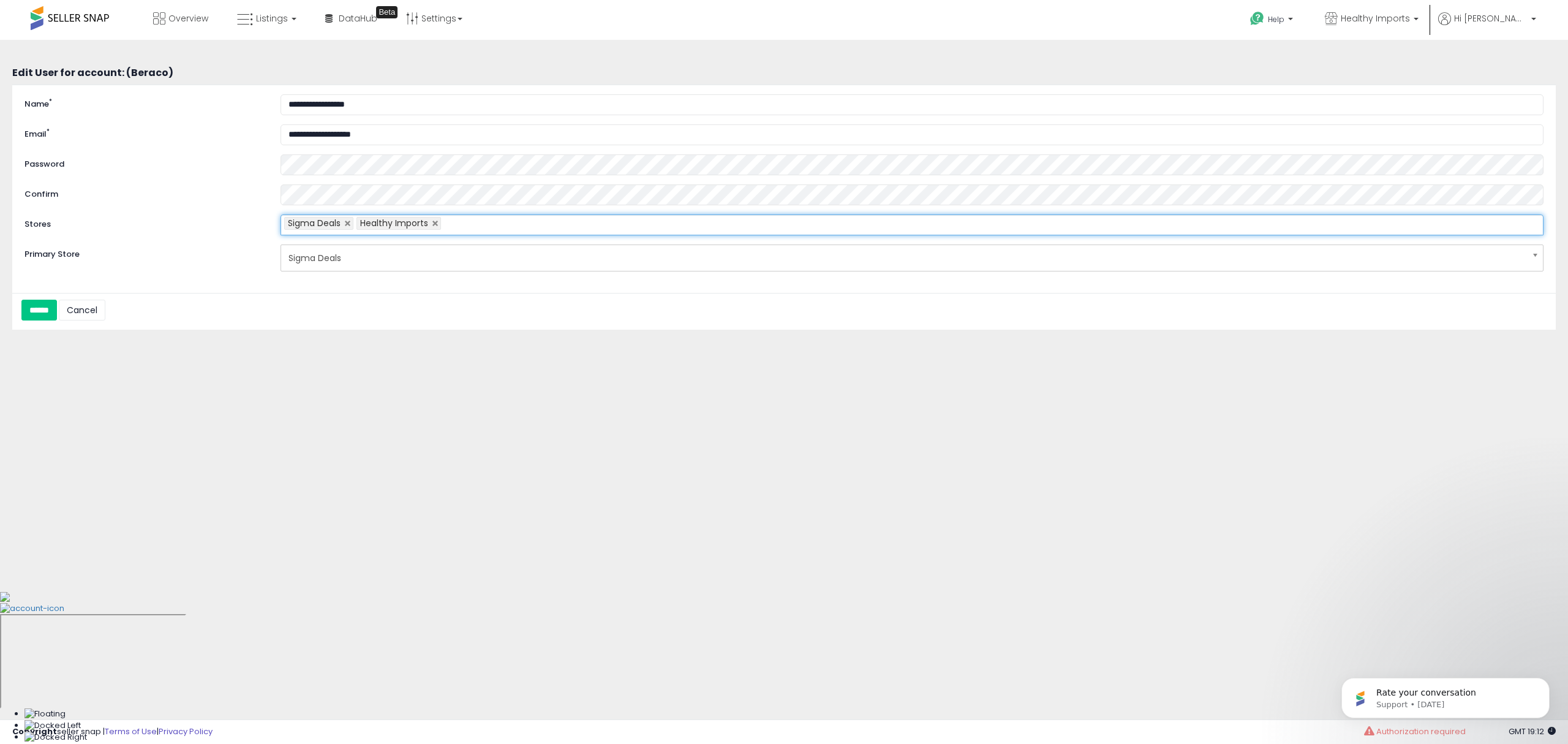
click at [490, 223] on ul "Sigma Deals Healthy Imports" at bounding box center [912, 225] width 1263 height 21
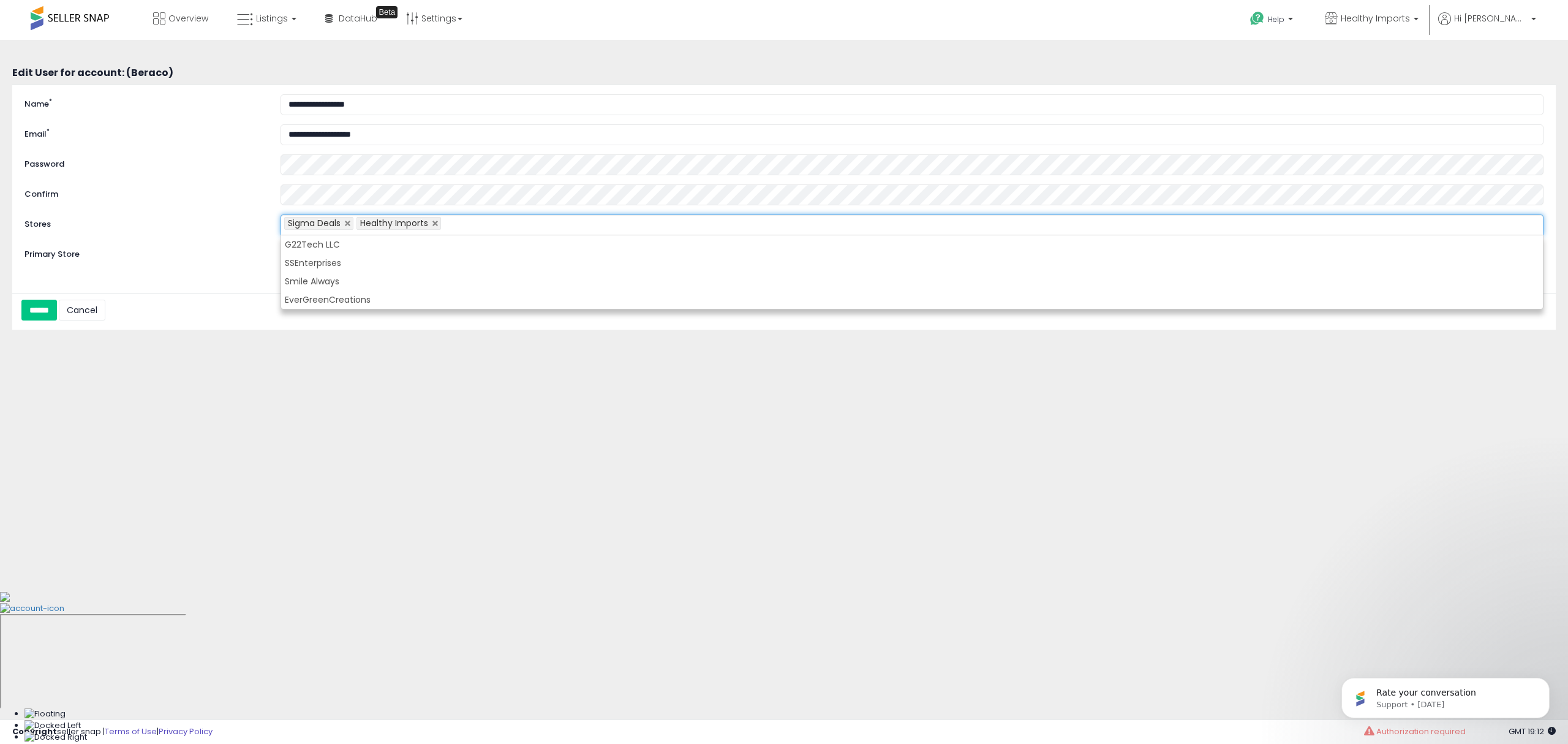
click at [476, 383] on div "**********" at bounding box center [784, 306] width 1556 height 508
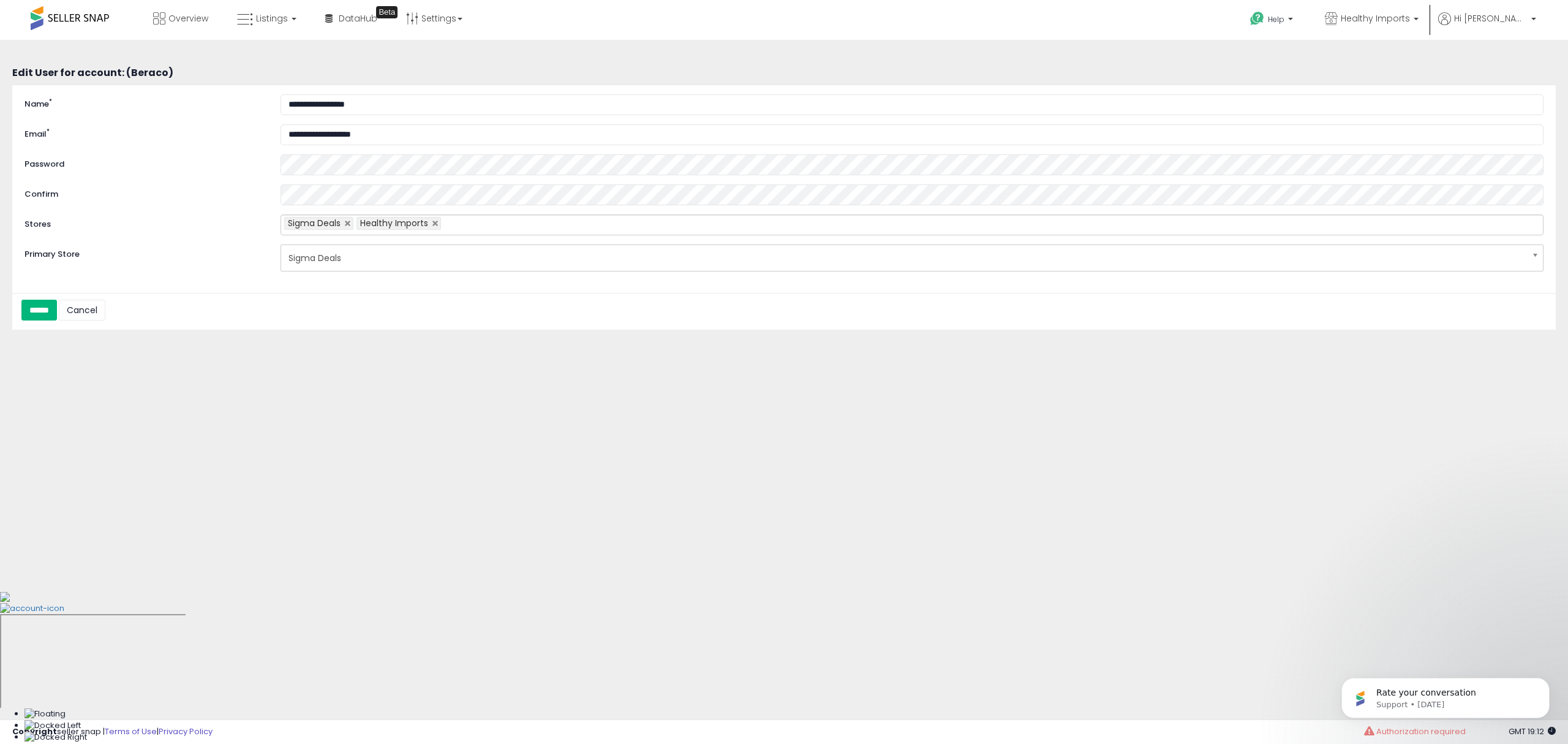
click at [48, 312] on input "******" at bounding box center [39, 310] width 36 height 21
